Goal: Check status: Check status

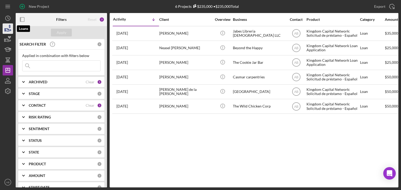
click at [9, 26] on icon "button" at bounding box center [7, 28] width 13 height 13
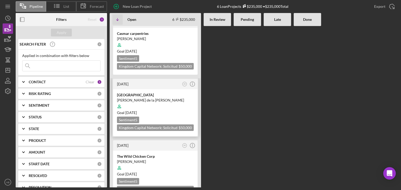
scroll to position [205, 0]
click at [159, 159] on div "[PERSON_NAME]" at bounding box center [155, 161] width 77 height 5
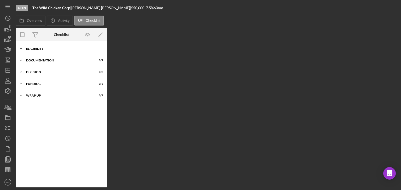
click at [19, 48] on icon "Icon/Expander" at bounding box center [21, 49] width 10 height 10
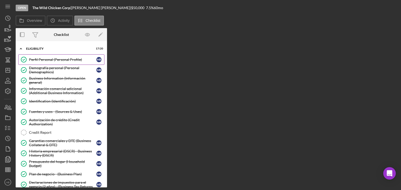
click at [52, 59] on div "Perfil Personal (Personal Profile)" at bounding box center [62, 60] width 67 height 4
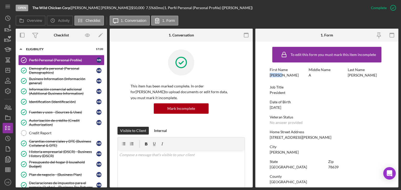
drag, startPoint x: 266, startPoint y: 77, endPoint x: 286, endPoint y: 78, distance: 20.4
click at [286, 78] on form "To edit this form you must mark this item incomplete First Name [PERSON_NAME] M…" at bounding box center [326, 115] width 143 height 146
copy div "[PERSON_NAME]"
drag, startPoint x: 343, startPoint y: 75, endPoint x: 359, endPoint y: 75, distance: 15.6
click at [359, 75] on div "First Name [PERSON_NAME] Middle Name A Last Name [PERSON_NAME]" at bounding box center [326, 75] width 114 height 15
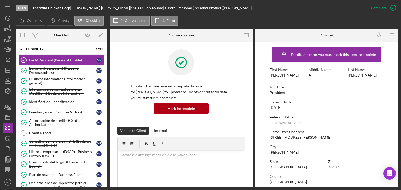
click at [361, 77] on div "Last Name [PERSON_NAME]" at bounding box center [365, 73] width 36 height 10
drag, startPoint x: 361, startPoint y: 77, endPoint x: 345, endPoint y: 76, distance: 16.4
click at [345, 76] on div "First Name [PERSON_NAME] Middle Name A Last Name [PERSON_NAME]" at bounding box center [326, 75] width 114 height 15
copy div "[PERSON_NAME]"
drag, startPoint x: 286, startPoint y: 93, endPoint x: 275, endPoint y: 92, distance: 10.7
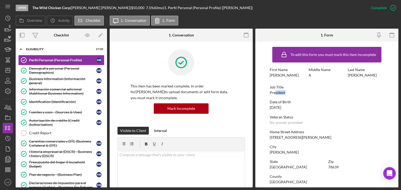
click at [275, 92] on div "Job Title President" at bounding box center [326, 90] width 114 height 10
click at [308, 100] on div "To edit this form you must mark this item incomplete First Name [PERSON_NAME] M…" at bounding box center [326, 163] width 114 height 238
click at [44, 81] on div "Business Information (Información general)" at bounding box center [62, 81] width 67 height 8
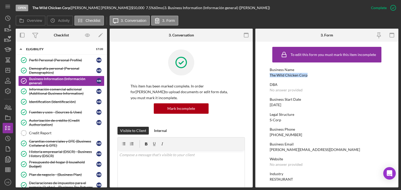
drag, startPoint x: 308, startPoint y: 76, endPoint x: 264, endPoint y: 77, distance: 44.1
click at [264, 77] on form "To edit this form you must mark this item incomplete Business Name The Wild Chi…" at bounding box center [326, 115] width 143 height 146
copy div "The Wild Chicken Corp"
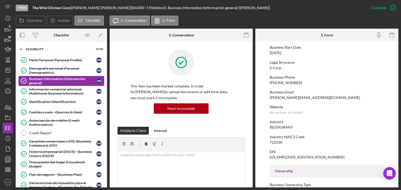
scroll to position [78, 0]
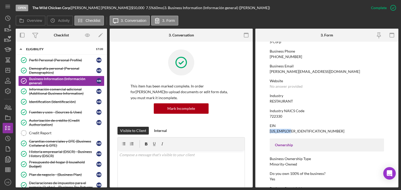
drag, startPoint x: 292, startPoint y: 131, endPoint x: 267, endPoint y: 131, distance: 24.5
click at [267, 131] on form "To edit this form you must mark this item incomplete Business Name The Wild Chi…" at bounding box center [326, 115] width 143 height 146
copy div "[US_EMPLOYER_IDENTIFICATION_NUMBER]"
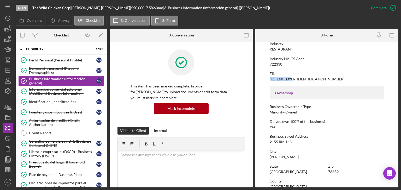
scroll to position [156, 0]
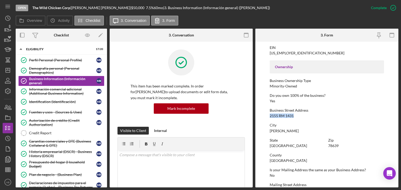
drag, startPoint x: 295, startPoint y: 117, endPoint x: 269, endPoint y: 117, distance: 26.6
click at [269, 117] on form "To edit this form you must mark this item incomplete Business Name The Wild Chi…" at bounding box center [326, 115] width 143 height 146
copy div "2155 RM 1431"
drag, startPoint x: 293, startPoint y: 130, endPoint x: 265, endPoint y: 132, distance: 27.8
click at [265, 132] on form "To edit this form you must mark this item incomplete Business Name The Wild Chi…" at bounding box center [326, 115] width 143 height 146
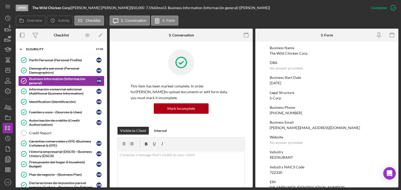
scroll to position [20, 0]
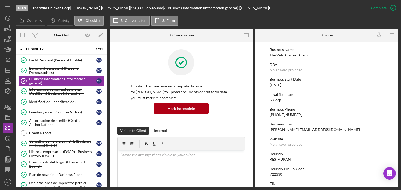
drag, startPoint x: 293, startPoint y: 85, endPoint x: 267, endPoint y: 85, distance: 26.3
click at [267, 85] on form "To edit this form you must mark this item incomplete Business Name The Wild Chi…" at bounding box center [326, 115] width 143 height 146
copy div "[DATE]"
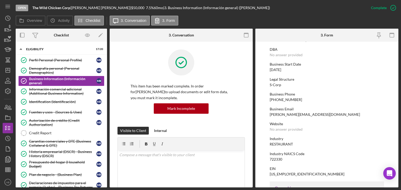
scroll to position [46, 0]
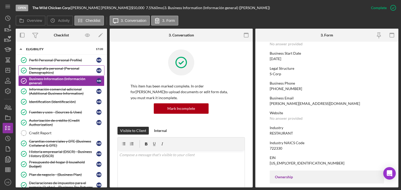
click at [50, 72] on div "Demografía personal (Personal Demographics)" at bounding box center [62, 70] width 67 height 8
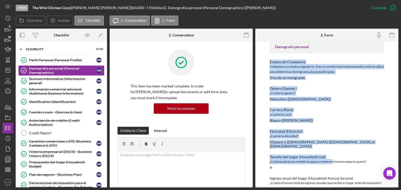
scroll to position [35, 0]
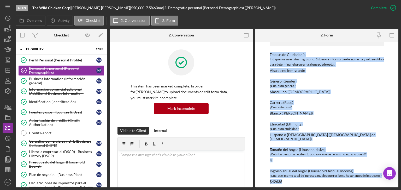
drag, startPoint x: 266, startPoint y: 80, endPoint x: 317, endPoint y: 178, distance: 110.3
click at [327, 190] on html "Open The Wild Chicken Corp | [PERSON_NAME] | $50,000 $50,000 7.5 % 60 mo | 2. D…" at bounding box center [200, 95] width 401 height 190
copy div "Estatus de Ciudadanía [DEMOGRAPHIC_DATA] su estatus migratorio. Esto no se info…"
click at [50, 81] on div "Business Information (Información general)" at bounding box center [62, 81] width 67 height 8
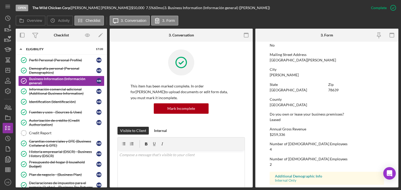
scroll to position [307, 0]
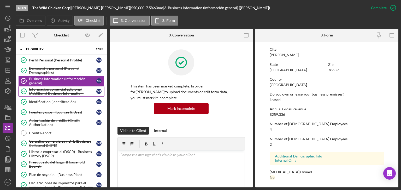
click at [47, 92] on div "Información comercial adicional (Additional Business Information)" at bounding box center [62, 91] width 67 height 8
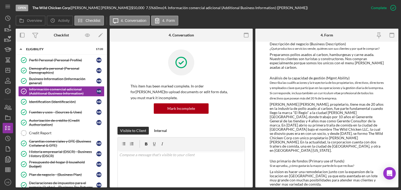
scroll to position [52, 0]
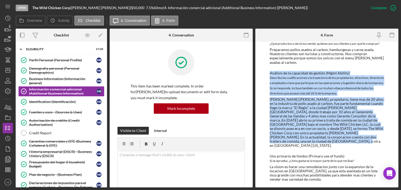
drag, startPoint x: 266, startPoint y: 73, endPoint x: 301, endPoint y: 141, distance: 75.8
click at [301, 141] on div "To edit this form you must mark this item incomplete Interés de propiedad empre…" at bounding box center [326, 115] width 143 height 146
copy div "Loremips do si ametconse ad elitsed (Doei Tempori) Utlabore etd magnaaliquaenim…"
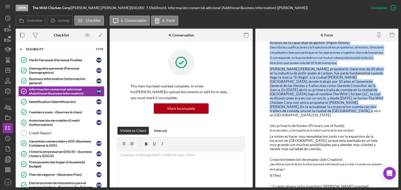
scroll to position [98, 0]
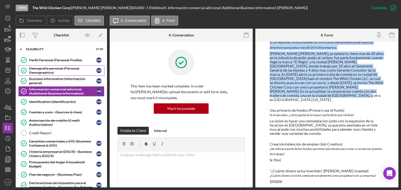
click at [47, 71] on div "Demografía personal (Personal Demographics)" at bounding box center [62, 70] width 67 height 8
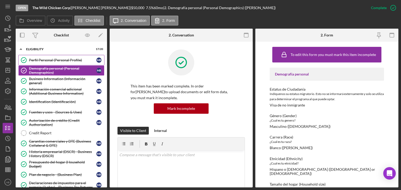
click at [53, 61] on div "Perfil Personal (Personal Profile)" at bounding box center [62, 60] width 67 height 4
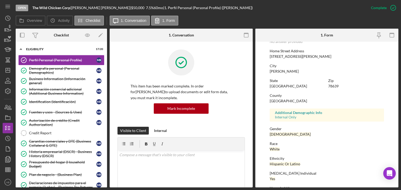
scroll to position [97, 0]
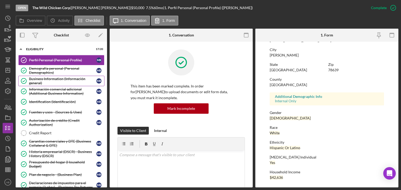
click at [47, 78] on div "Business Information (Información general)" at bounding box center [62, 81] width 67 height 8
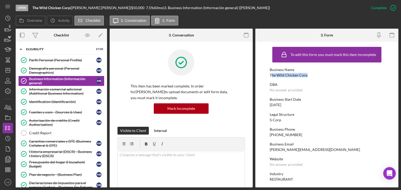
drag, startPoint x: 309, startPoint y: 74, endPoint x: 271, endPoint y: 74, distance: 38.1
click at [271, 74] on div "Business Name The Wild Chicken Corp" at bounding box center [326, 73] width 114 height 10
drag, startPoint x: 269, startPoint y: 74, endPoint x: 306, endPoint y: 76, distance: 36.5
click at [306, 76] on div "The Wild Chicken Corp" at bounding box center [288, 75] width 38 height 4
copy div "The Wild Chicken Corp"
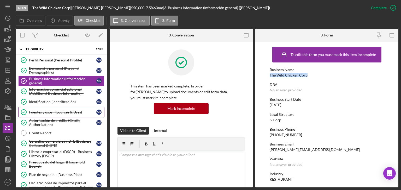
click at [40, 115] on link "Fuentes y usos - (Sources & Uses) [PERSON_NAME] y usos - (Sources & Uses) M R" at bounding box center [61, 112] width 86 height 10
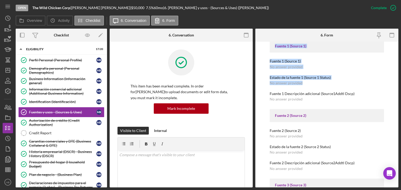
scroll to position [273, 0]
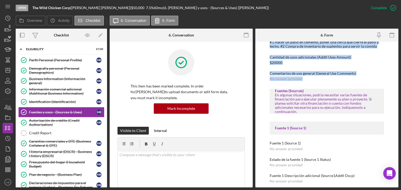
drag, startPoint x: 268, startPoint y: 94, endPoint x: 317, endPoint y: 77, distance: 51.8
click at [317, 77] on div "To edit this form you must mark this item incomplete Usos (Uses) In this sectio…" at bounding box center [326, 115] width 143 height 146
copy div "Usar 1 (Uses 1) Muebles/Accesorios (Furniture/Fixtures) Utilice la cantidad 1 (…"
click at [46, 131] on div "Credit Report" at bounding box center [66, 133] width 75 height 4
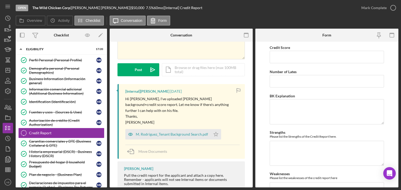
scroll to position [59, 0]
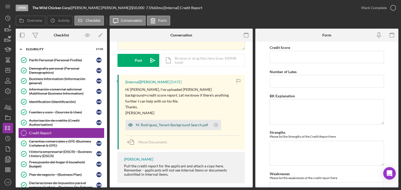
click at [166, 123] on div "M. Rodriguez_Tenant Background Search.pdf" at bounding box center [172, 125] width 72 height 4
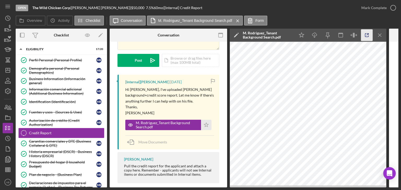
click at [365, 34] on icon "button" at bounding box center [366, 35] width 3 height 3
click at [48, 141] on div "Garantías comerciales y DTE (Business Collateral & DTE)" at bounding box center [62, 144] width 67 height 8
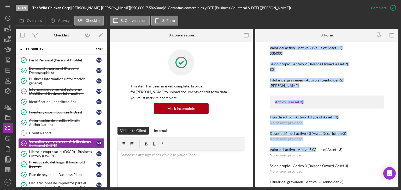
scroll to position [314, 0]
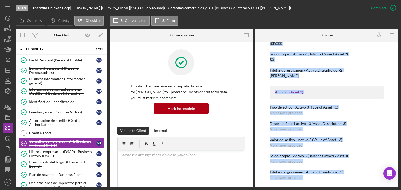
drag, startPoint x: 266, startPoint y: 89, endPoint x: 319, endPoint y: 176, distance: 102.2
click at [322, 179] on div "To edit this form you must mark this item incomplete Efectivo disponible para n…" at bounding box center [326, 115] width 143 height 146
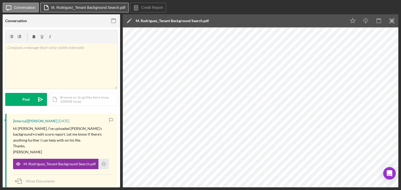
click at [106, 7] on label "M. Rodriguez_Tenant Background Search.pdf" at bounding box center [88, 7] width 74 height 4
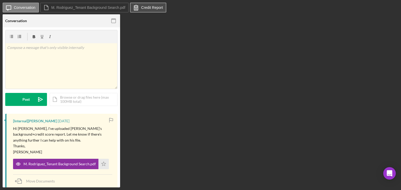
click at [146, 9] on label "Credit Report" at bounding box center [152, 7] width 22 height 4
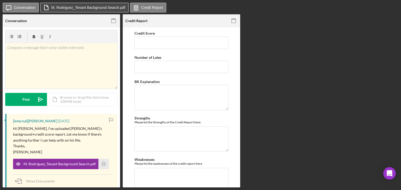
click at [112, 8] on label "M. Rodriguez_Tenant Background Search.pdf" at bounding box center [88, 7] width 74 height 4
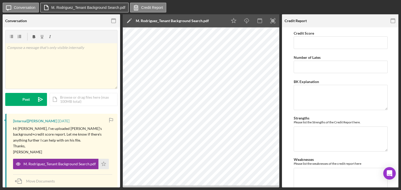
click at [112, 8] on label "M. Rodriguez_Tenant Background Search.pdf" at bounding box center [88, 7] width 74 height 4
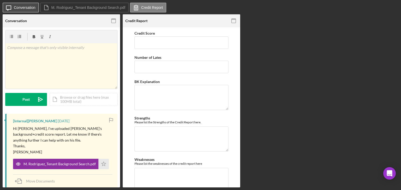
click at [23, 11] on button "Icon/Message Conversation" at bounding box center [21, 8] width 36 height 10
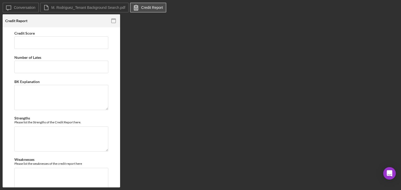
click at [143, 9] on label "Credit Report" at bounding box center [152, 7] width 22 height 4
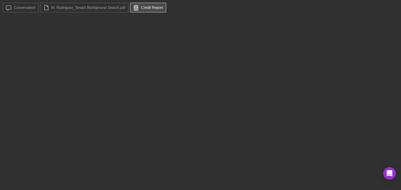
click at [143, 9] on label "Credit Report" at bounding box center [152, 7] width 22 height 4
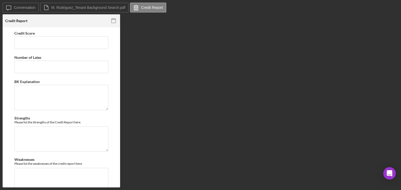
click at [82, 0] on div "Icon/Message Conversation M. Rodriguez_Tenant Background Search.pdf Credit Repo…" at bounding box center [200, 95] width 401 height 190
click at [78, 6] on label "M. Rodriguez_Tenant Background Search.pdf" at bounding box center [88, 7] width 74 height 4
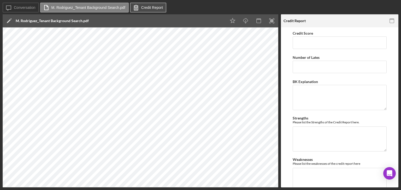
drag, startPoint x: 142, startPoint y: 7, endPoint x: 143, endPoint y: 11, distance: 4.2
click at [142, 7] on label "Credit Report" at bounding box center [152, 7] width 22 height 4
